Goal: Information Seeking & Learning: Check status

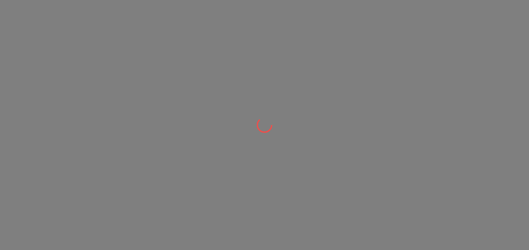
click at [528, 0] on html at bounding box center [264, 0] width 529 height 0
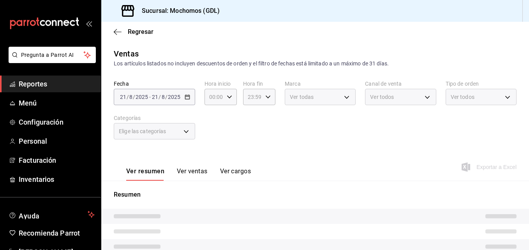
type input "05:00"
type input "9cac9703-0c5a-4d8b-addd-5b6b571d65b9"
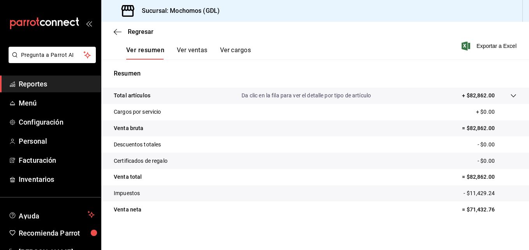
scroll to position [123, 0]
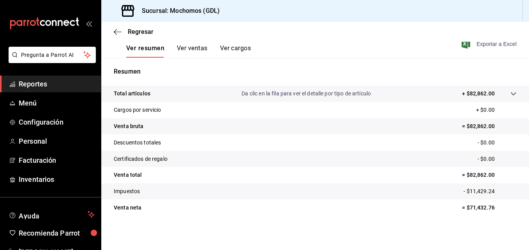
click at [461, 44] on icon "button" at bounding box center [465, 43] width 9 height 9
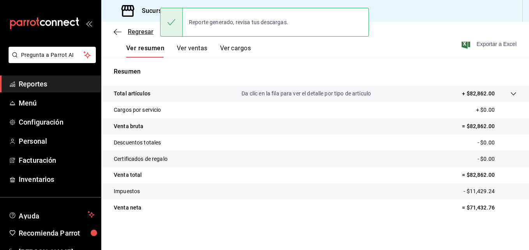
click at [118, 33] on icon "button" at bounding box center [118, 31] width 8 height 7
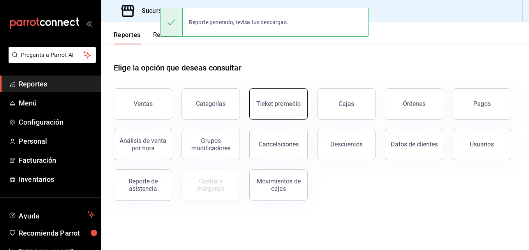
click at [285, 102] on div "Ticket promedio" at bounding box center [278, 103] width 44 height 7
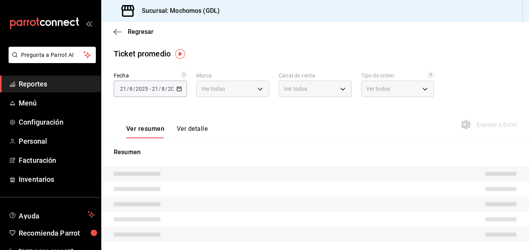
type input "36c25d4a-7cb0-456c-a434-e981d54830bc,9cac9703-0c5a-4d8b-addd-5b6b571d65b9"
type input "PARROT,UBER_EATS,RAPPI,DIDI_FOOD,ONLINE"
type input "c3d0baef-30c0-4718-9d76-caab43e27316,13c4cc4a-99d2-42c0-ba96-c3de8c08c13d,7b791…"
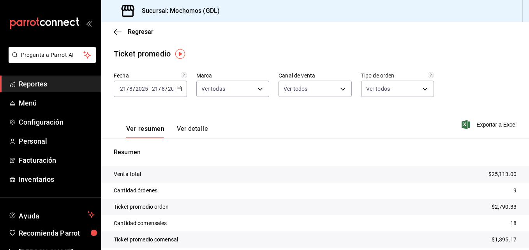
click at [174, 87] on div "[DATE] [DATE] - [DATE] [DATE]" at bounding box center [150, 89] width 73 height 16
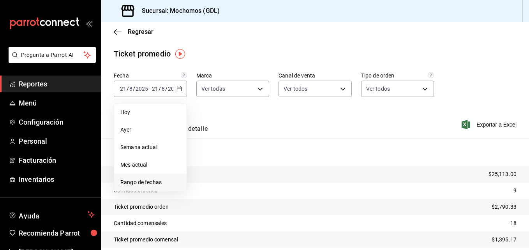
click at [140, 179] on span "Rango de fechas" at bounding box center [150, 182] width 60 height 8
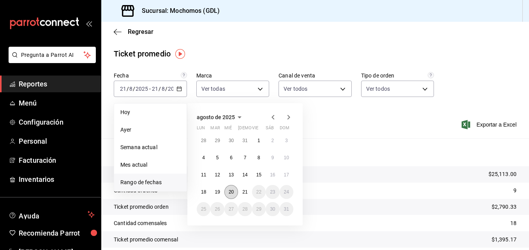
click at [226, 192] on button "20" at bounding box center [231, 192] width 14 height 14
click at [241, 193] on button "21" at bounding box center [245, 192] width 14 height 14
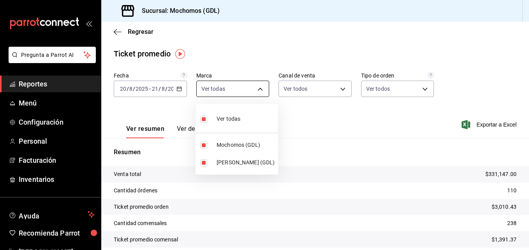
click at [253, 91] on body "Pregunta a Parrot AI Reportes Menú Configuración Personal Facturación Inventari…" at bounding box center [264, 125] width 529 height 250
click at [230, 148] on span "Mochomos (GDL)" at bounding box center [245, 145] width 58 height 8
type input "9cac9703-0c5a-4d8b-addd-5b6b571d65b9"
checkbox input "false"
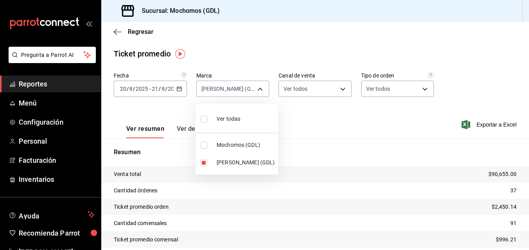
click at [323, 150] on div at bounding box center [264, 125] width 529 height 250
